Goal: Task Accomplishment & Management: Manage account settings

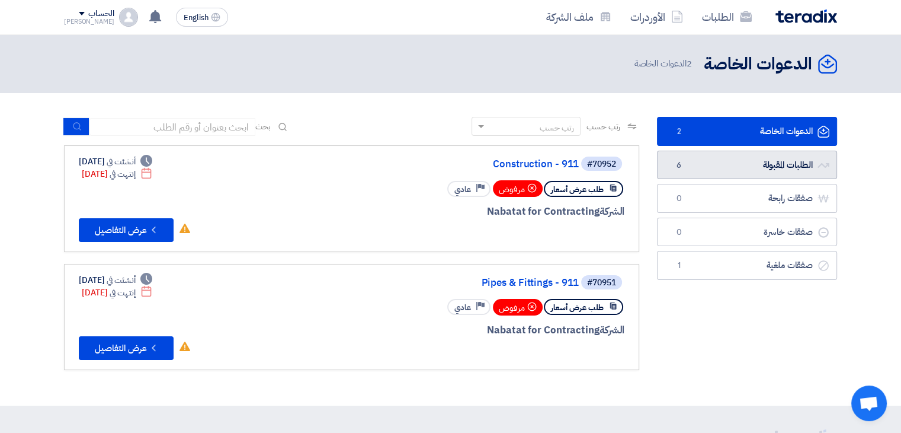
click at [724, 158] on link "الطلبات المقبولة الطلبات المقبولة 6" at bounding box center [747, 165] width 180 height 29
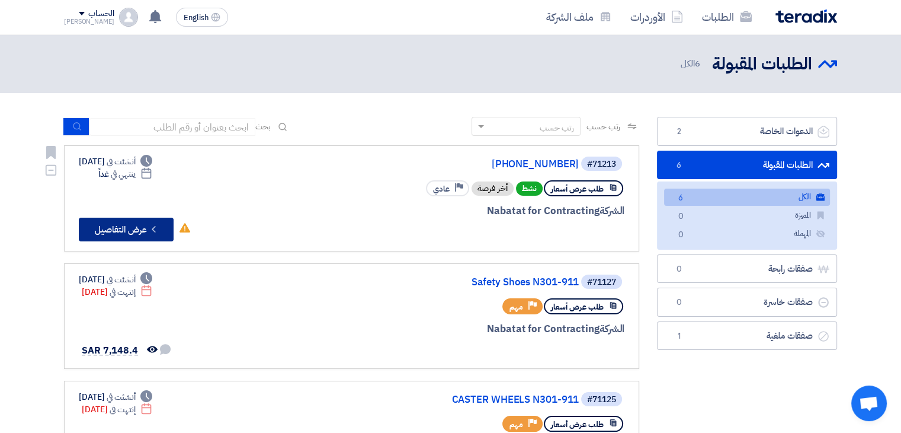
click at [127, 229] on button "Check details عرض التفاصيل" at bounding box center [126, 229] width 95 height 24
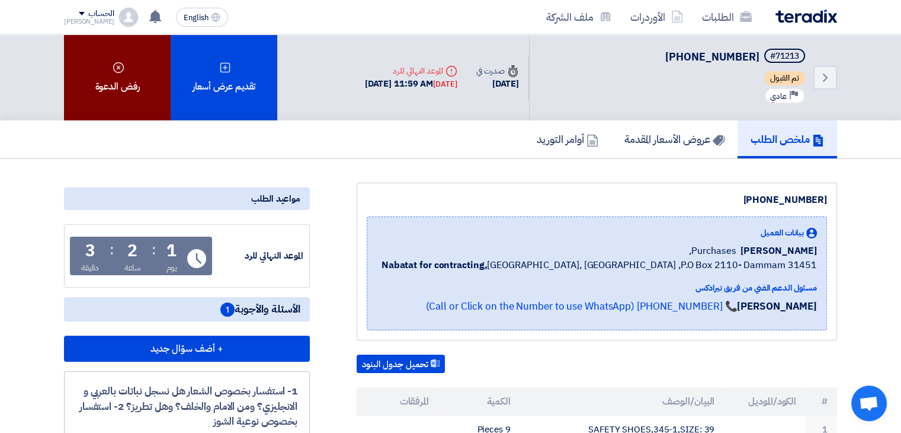
click at [123, 85] on div "رفض الدعوة" at bounding box center [117, 77] width 107 height 86
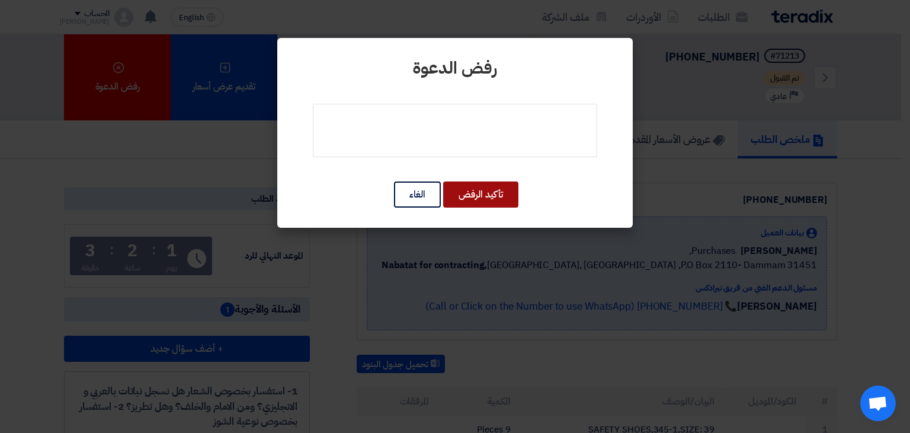
click at [479, 190] on button "تأكيد الرفض" at bounding box center [480, 194] width 75 height 26
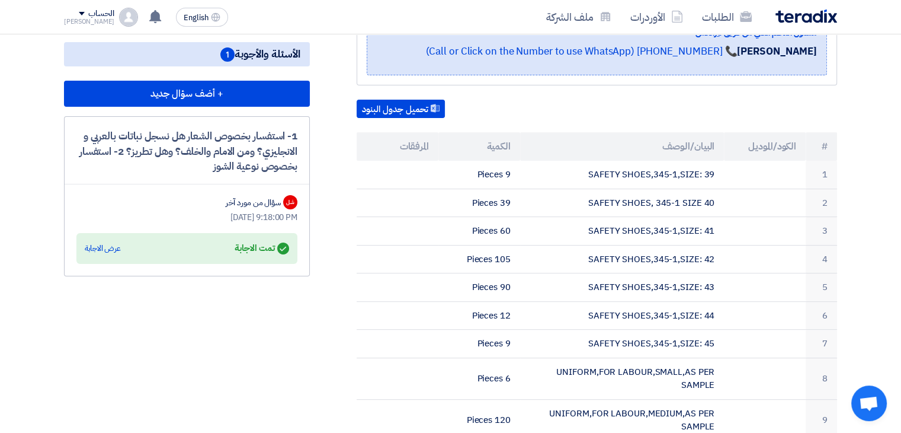
scroll to position [237, 0]
